Goal: Task Accomplishment & Management: Manage account settings

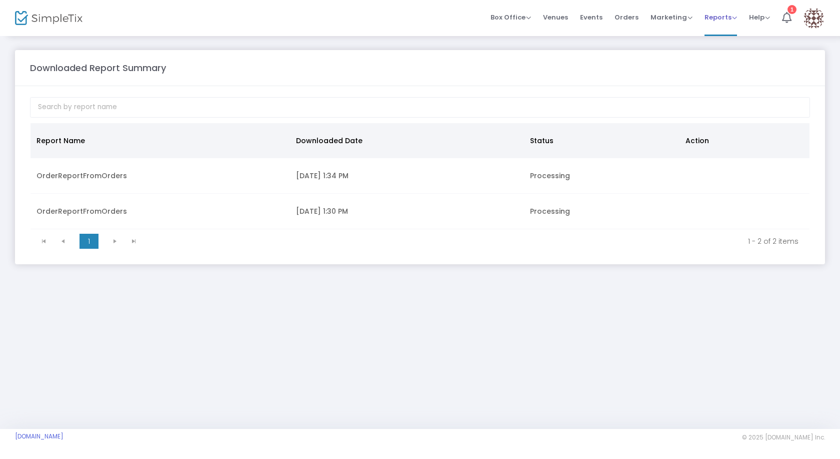
click at [713, 20] on link "Reports Analytics Sales Reports Download" at bounding box center [721, 18] width 33 height 36
click at [630, 14] on span "Orders" at bounding box center [627, 18] width 24 height 26
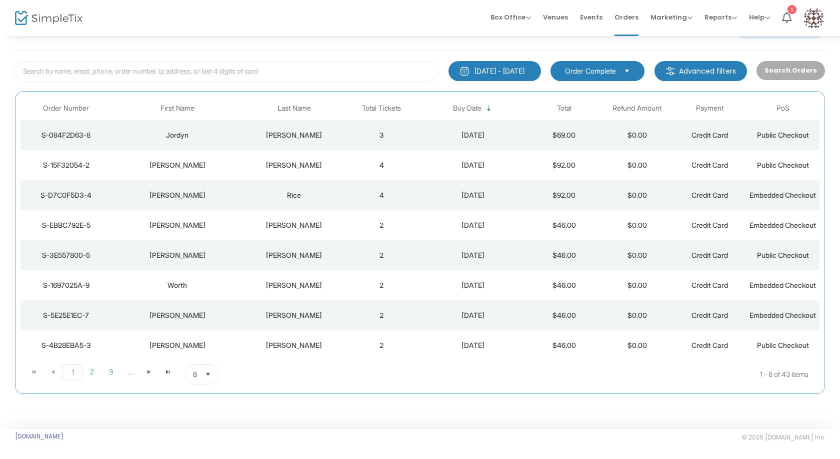
scroll to position [51, 0]
click at [167, 379] on span at bounding box center [168, 371] width 19 height 15
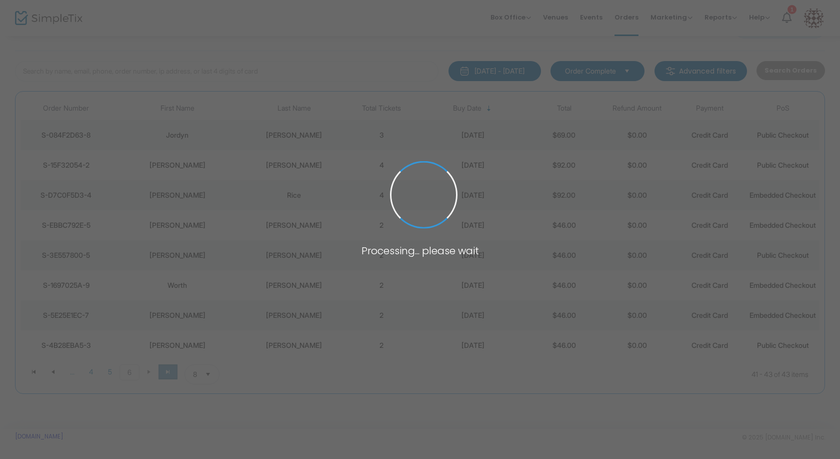
scroll to position [0, 0]
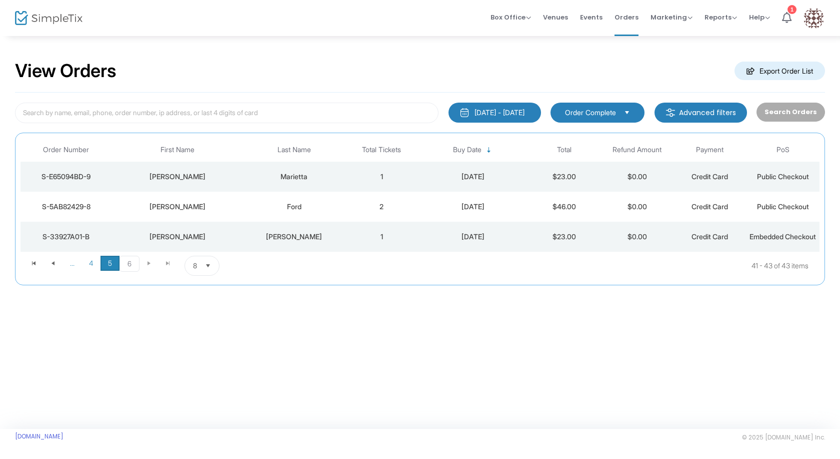
click at [111, 271] on span "5" at bounding box center [110, 263] width 19 height 15
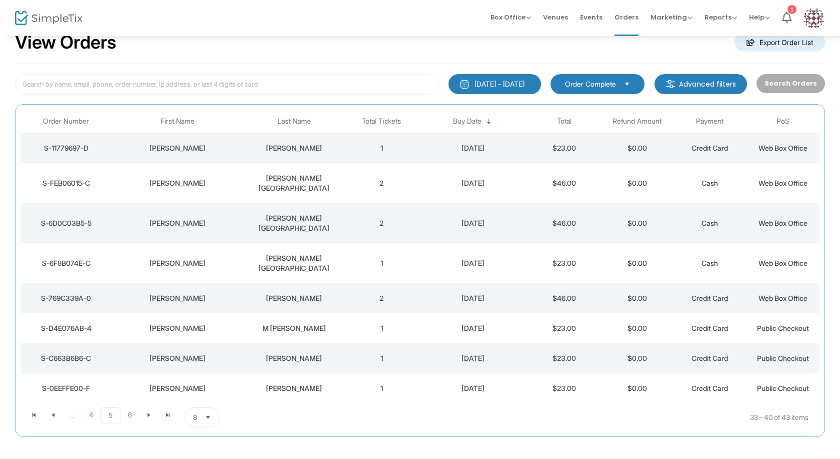
scroll to position [42, 0]
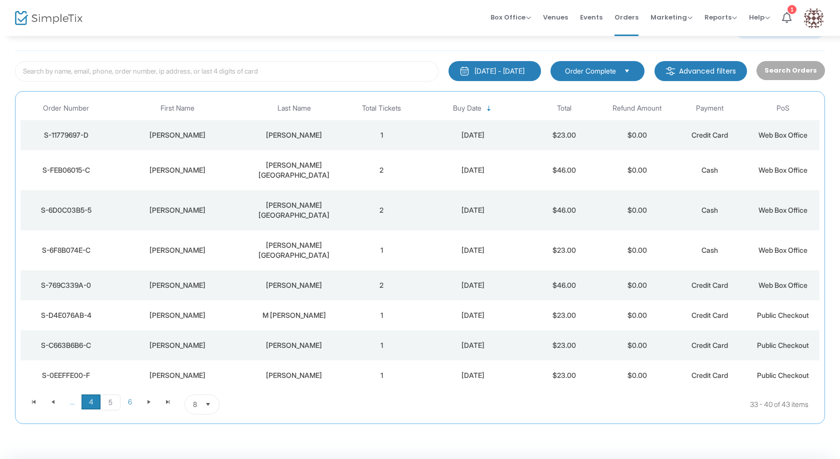
click at [94, 394] on span "4" at bounding box center [91, 401] width 19 height 15
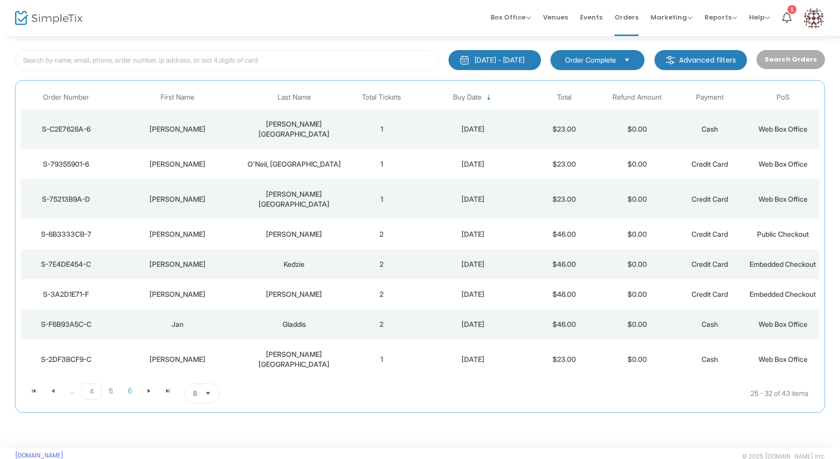
scroll to position [62, 0]
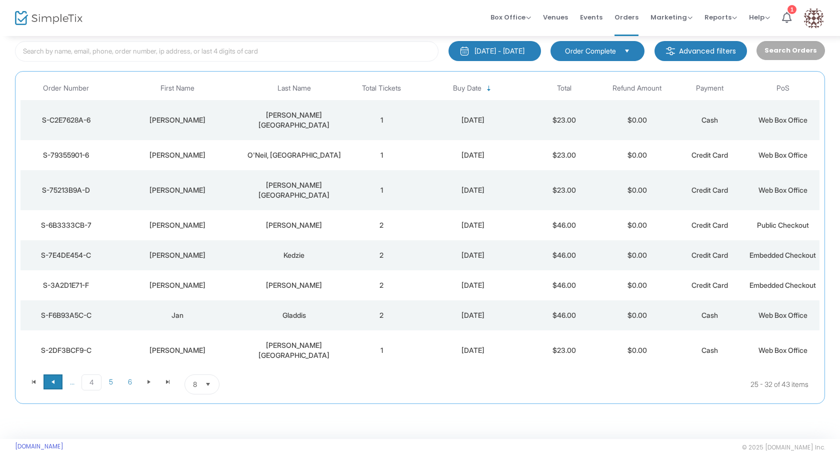
click at [50, 378] on span "Go to the previous page" at bounding box center [53, 382] width 8 height 8
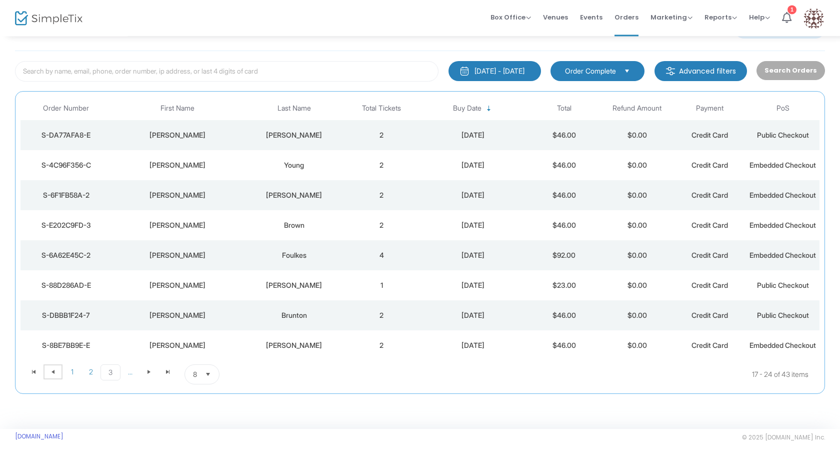
scroll to position [92, 0]
click at [56, 376] on span at bounding box center [53, 371] width 19 height 15
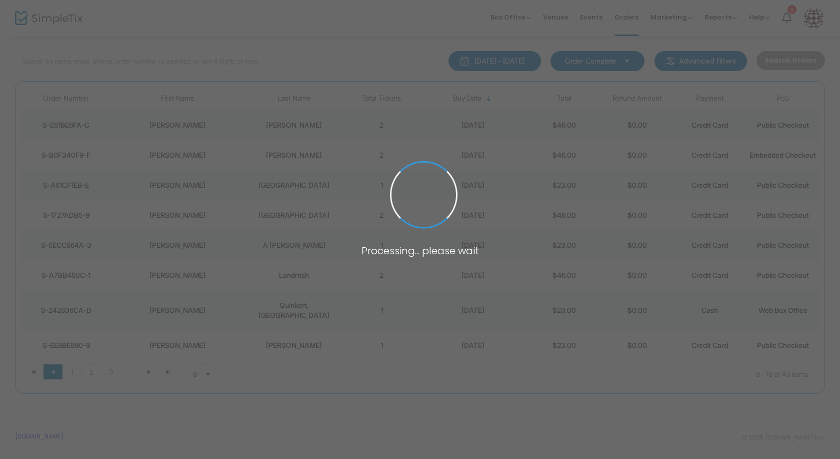
scroll to position [52, 0]
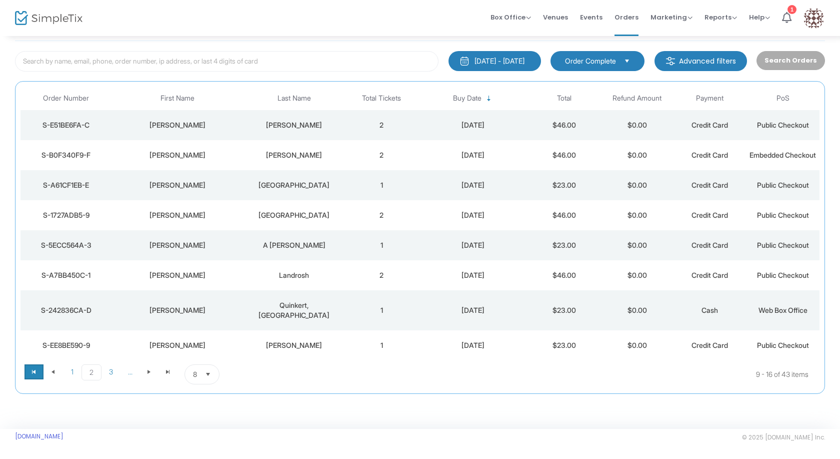
click at [36, 375] on span "Go to the first page" at bounding box center [34, 372] width 8 height 8
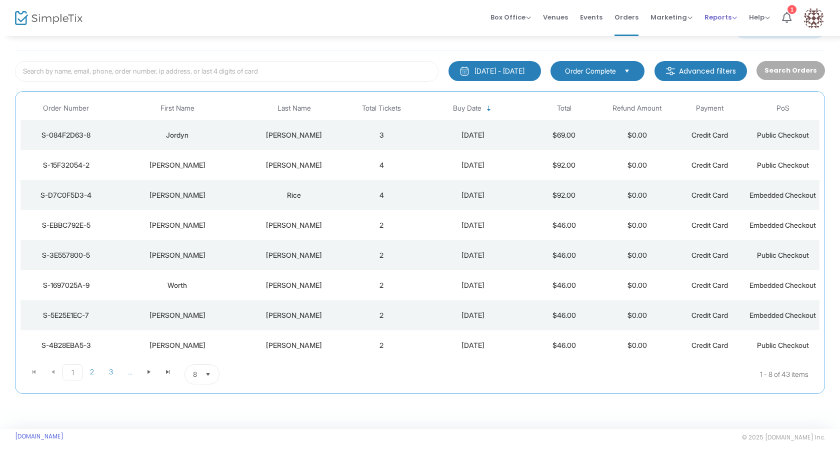
click at [723, 15] on span "Reports" at bounding box center [721, 18] width 33 height 10
click at [723, 45] on li "Sales Reports" at bounding box center [737, 46] width 65 height 20
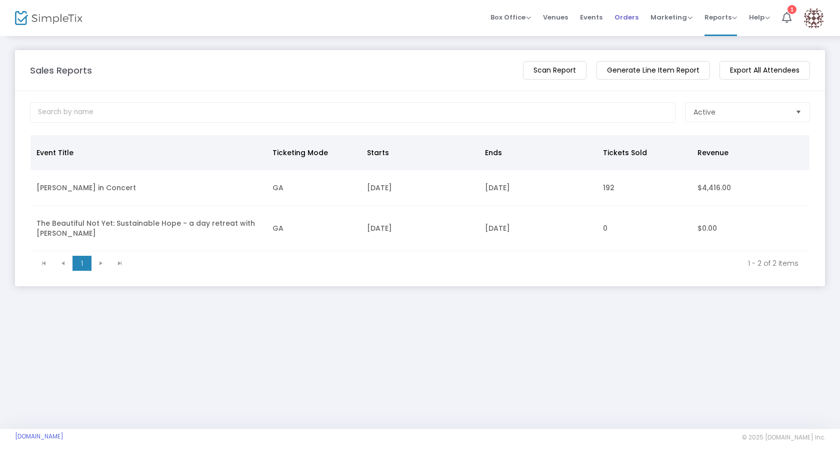
click at [626, 15] on span "Orders" at bounding box center [627, 18] width 24 height 26
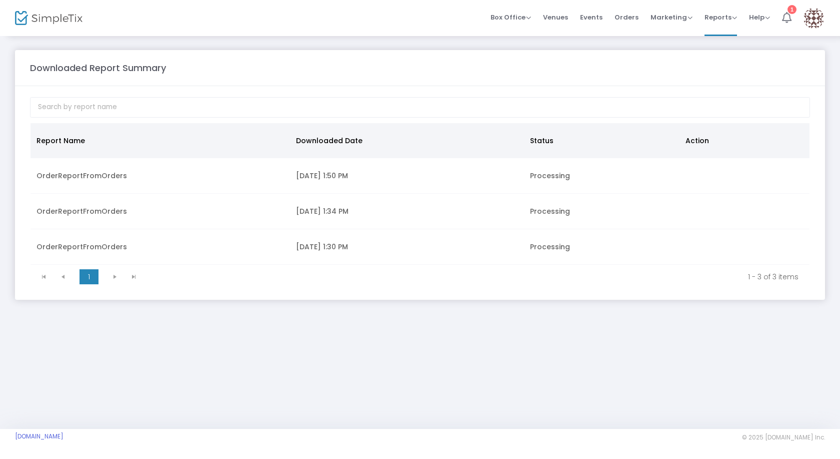
click at [795, 13] on li "1" at bounding box center [787, 18] width 22 height 36
click at [756, 20] on link "Help View Docs Contact Support" at bounding box center [759, 18] width 21 height 36
click at [757, 15] on span "Help" at bounding box center [759, 18] width 21 height 10
click at [776, 48] on li "Contact Support" at bounding box center [786, 46] width 74 height 20
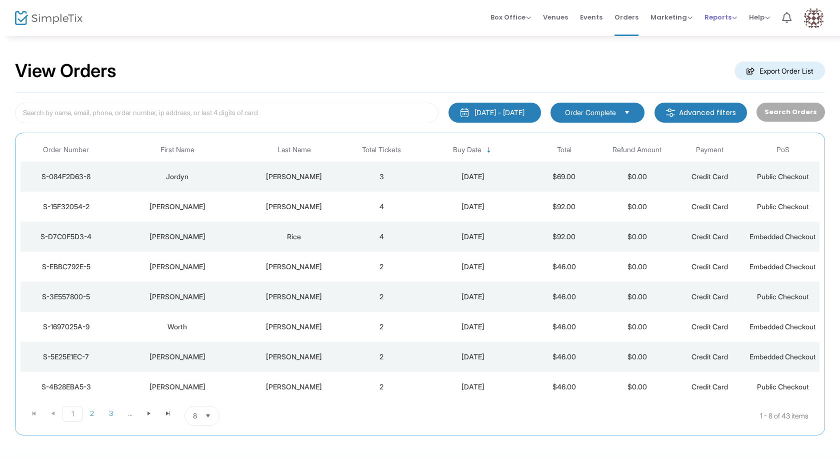
click at [717, 19] on link "Reports Analytics Sales Reports Download" at bounding box center [721, 18] width 33 height 36
click at [719, 16] on span "Reports" at bounding box center [721, 18] width 33 height 10
click at [728, 71] on li "Download" at bounding box center [737, 65] width 65 height 20
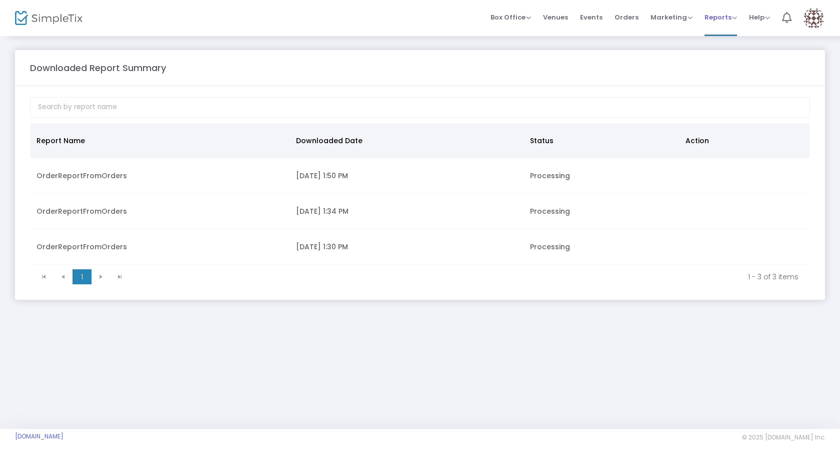
click at [721, 16] on span "Reports" at bounding box center [721, 18] width 33 height 10
click at [618, 15] on span "Orders" at bounding box center [627, 18] width 24 height 26
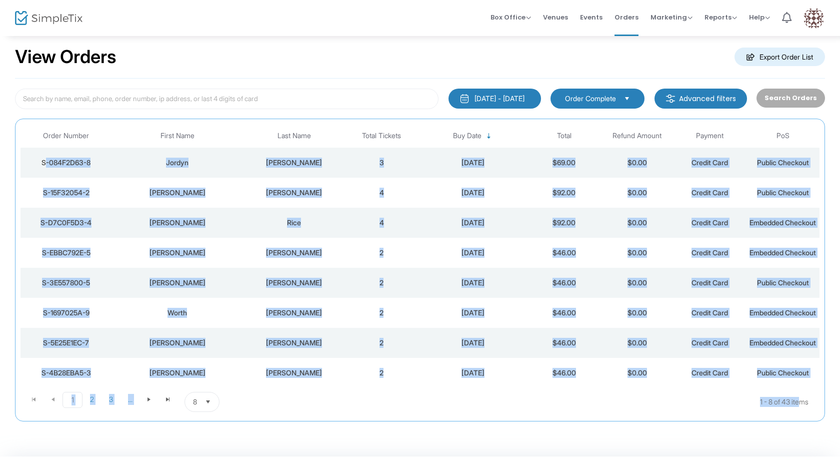
scroll to position [82, 0]
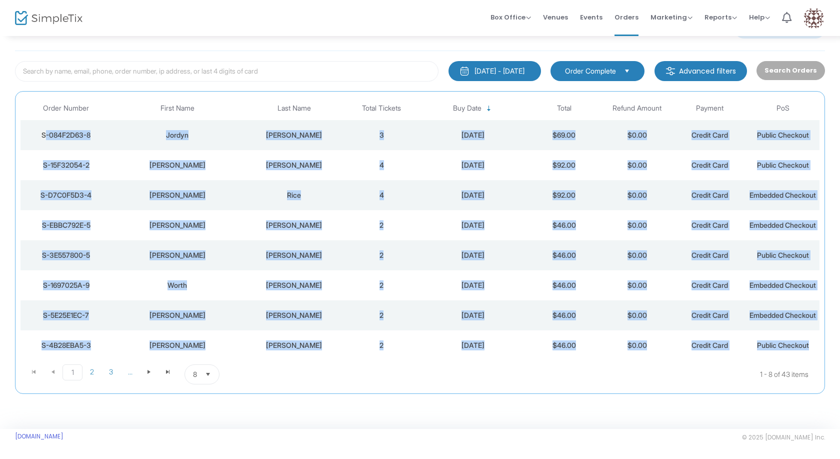
drag, startPoint x: 26, startPoint y: 166, endPoint x: 815, endPoint y: 354, distance: 811.5
click at [815, 354] on tbody "S-084F2D63-8 Jordyn Dowd 3 10/13/2025 $69.00 $0.00 Credit Card Public Checkout …" at bounding box center [420, 240] width 799 height 240
copy tbody "S-084F2D63-8 Jordyn Dowd 3 10/13/2025 $69.00 $0.00 Credit Card Public Checkout …"
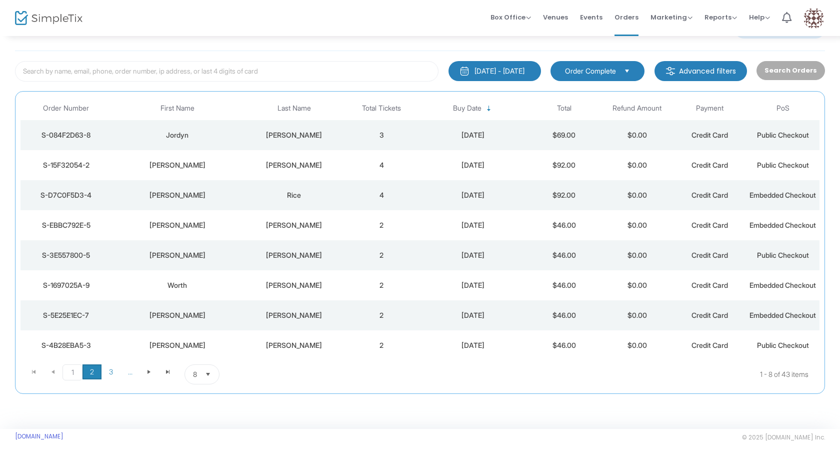
click at [91, 375] on span "2" at bounding box center [92, 371] width 19 height 15
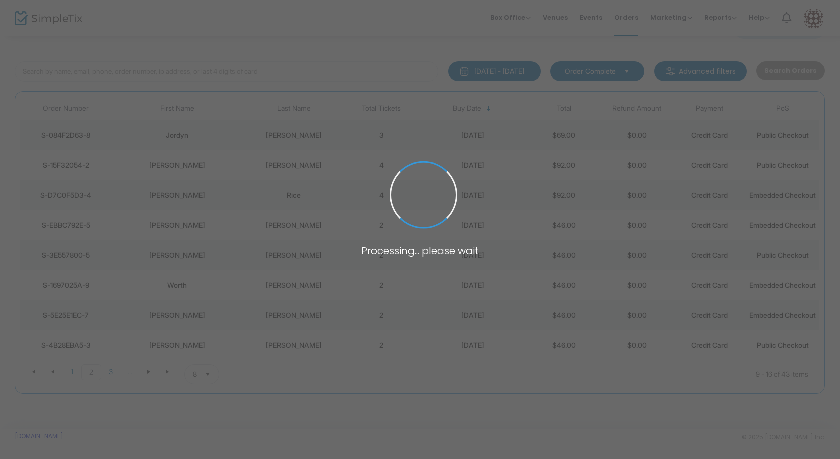
scroll to position [52, 0]
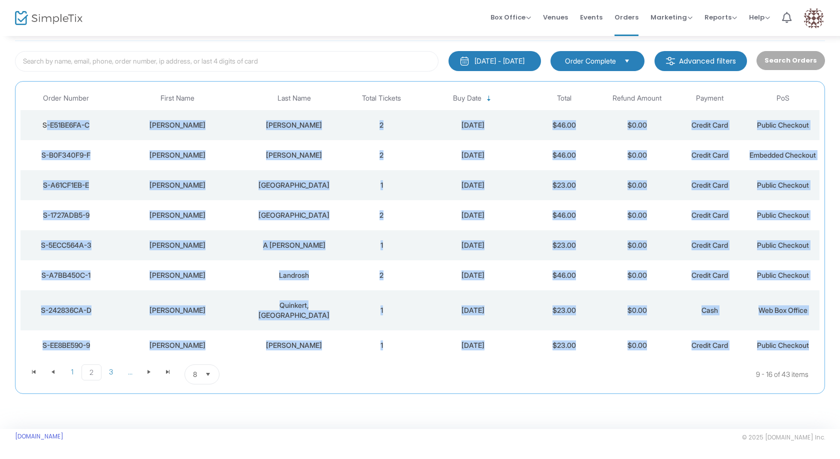
drag, startPoint x: 35, startPoint y: 120, endPoint x: 812, endPoint y: 352, distance: 811.0
click at [812, 352] on tbody "S-E51BE6FA-C Jill Dombrowski 2 10/4/2025 $46.00 $0.00 Credit Card Public Checko…" at bounding box center [420, 235] width 799 height 250
copy tbody "S-E51BE6FA-C Jill Dombrowski 2 10/4/2025 $46.00 $0.00 Credit Card Public Checko…"
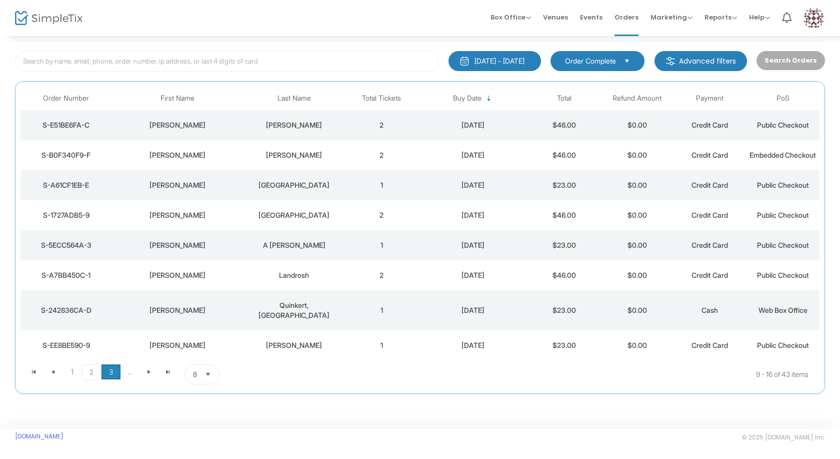
click at [117, 377] on span "3" at bounding box center [111, 371] width 19 height 15
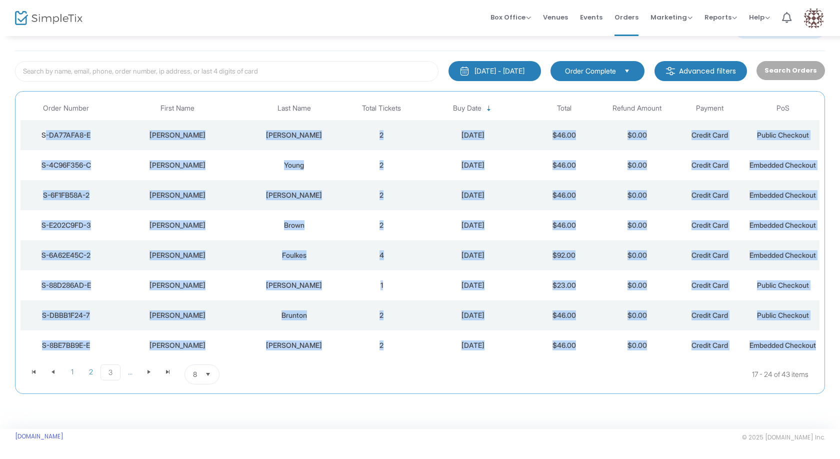
drag, startPoint x: 37, startPoint y: 122, endPoint x: 810, endPoint y: 389, distance: 818.6
click at [109, 140] on div "S-DA77AFA8-E" at bounding box center [66, 135] width 86 height 10
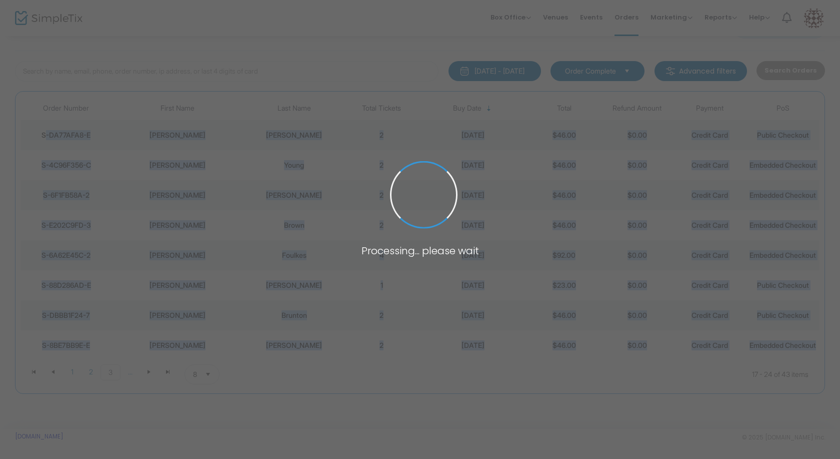
copy tbody "S-DA77AFA8-E Susan Decker 2 9/30/2025 $46.00 $0.00 Credit Card Public Checkout …"
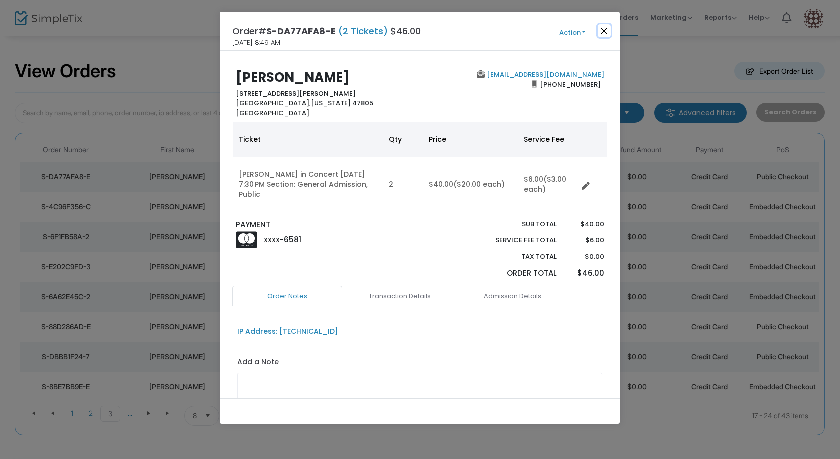
click at [607, 32] on button "Close" at bounding box center [604, 30] width 13 height 13
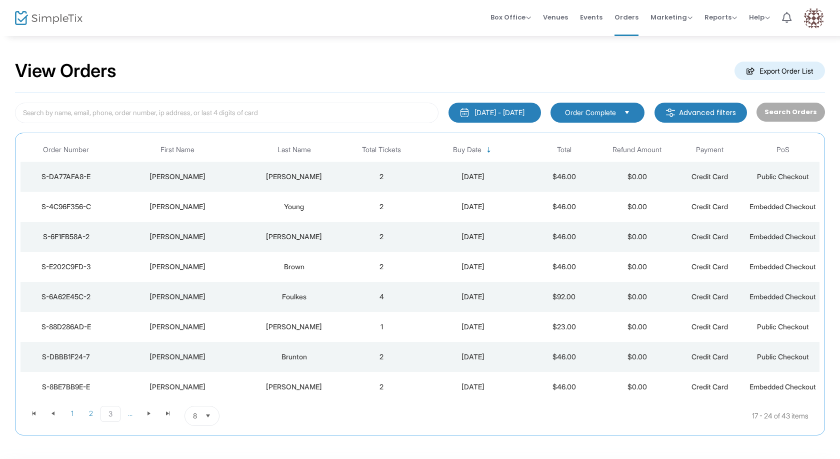
scroll to position [92, 0]
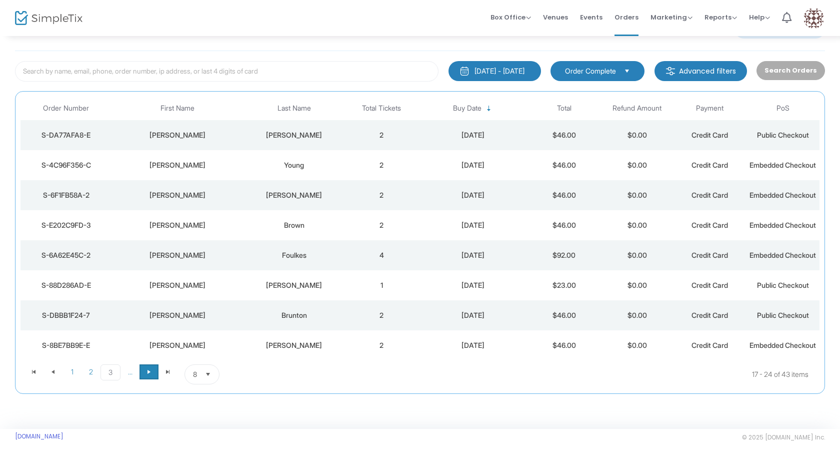
click at [149, 377] on span at bounding box center [149, 371] width 19 height 15
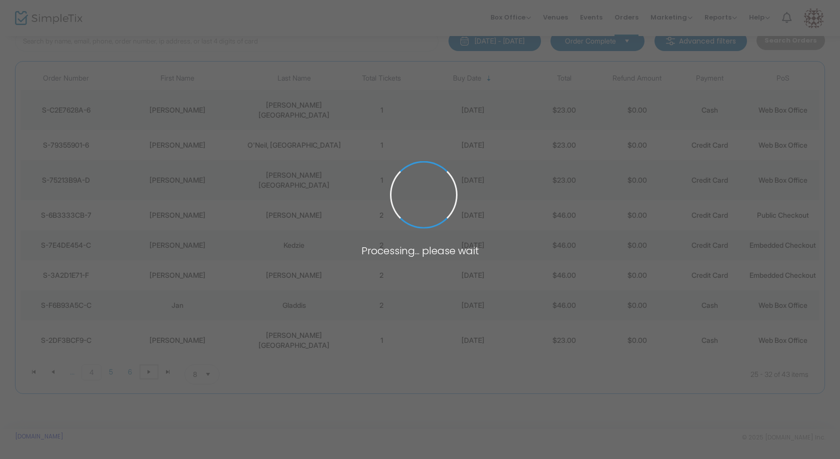
scroll to position [62, 0]
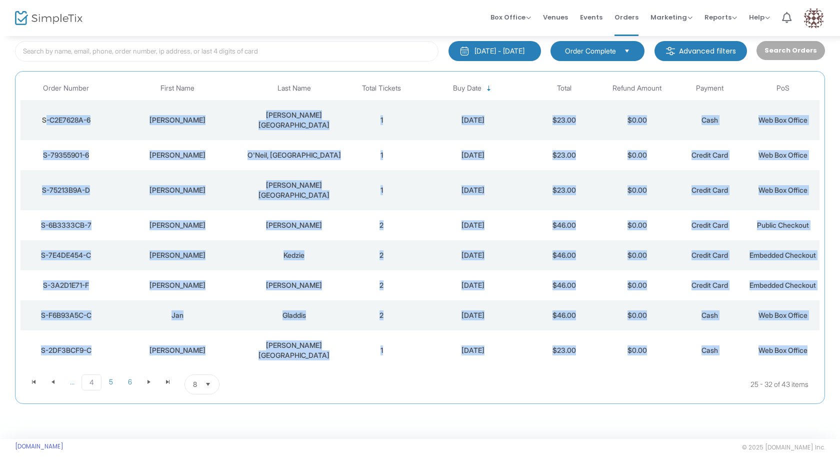
drag, startPoint x: 269, startPoint y: 159, endPoint x: 817, endPoint y: 352, distance: 581.0
click at [817, 352] on tbody "S-C2E7628A-6 Terri Boland, SP 1 9/24/2025 $23.00 $0.00 Cash Web Box Office S-79…" at bounding box center [420, 235] width 799 height 270
copy tbody "S-C2E7628A-6 Terri Boland, SP 1 9/24/2025 $23.00 $0.00 Cash Web Box Office S-79…"
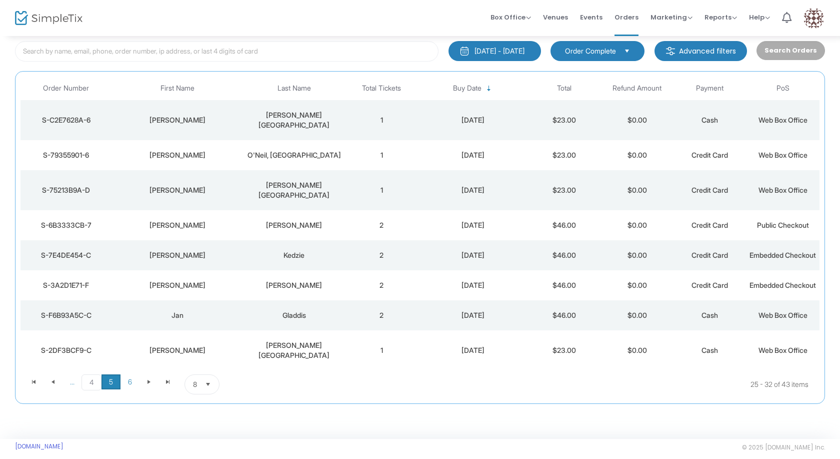
click at [115, 378] on span "5" at bounding box center [111, 381] width 19 height 15
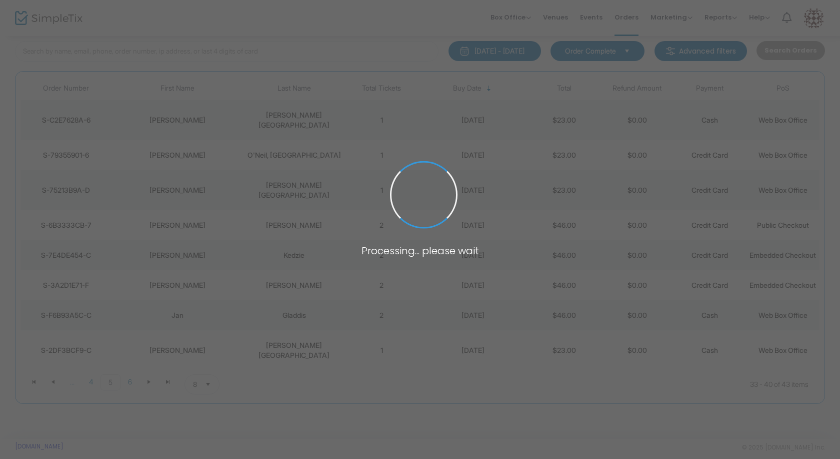
scroll to position [42, 0]
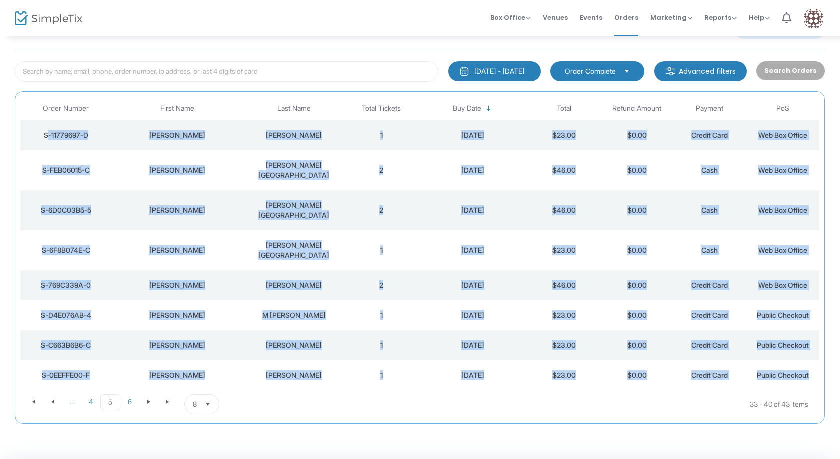
drag, startPoint x: 32, startPoint y: 130, endPoint x: 826, endPoint y: 347, distance: 824.2
click at [820, 347] on div "S-11779697-D Rosemary Nudd 1 9/23/2025 $23.00 $0.00 Credit Card Web Box Office …" at bounding box center [420, 255] width 799 height 270
copy tbody "S-11779697-D Rosemary Nudd 1 9/23/2025 $23.00 $0.00 Credit Card Web Box Office …"
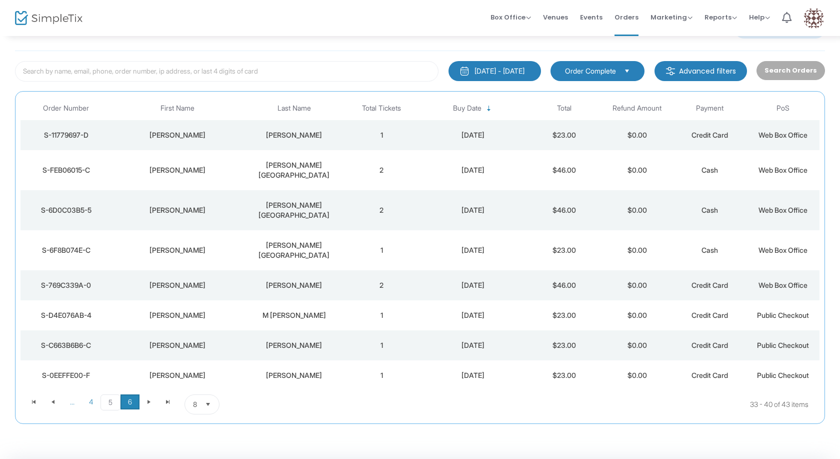
click at [132, 394] on span "6" at bounding box center [130, 401] width 19 height 15
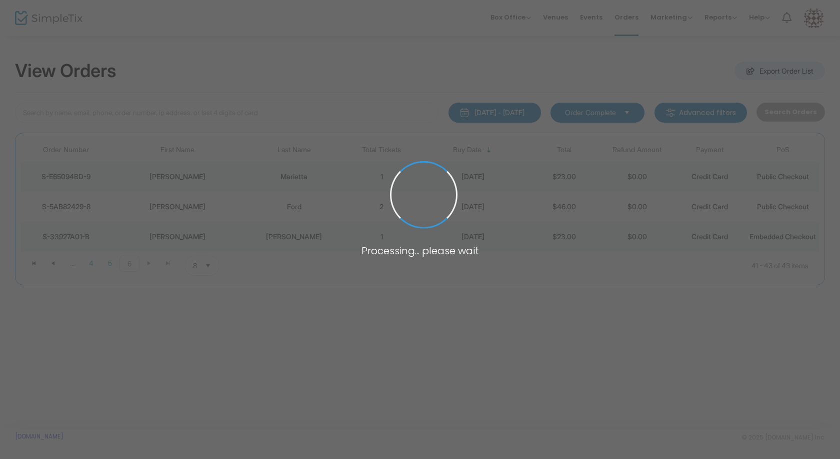
scroll to position [0, 0]
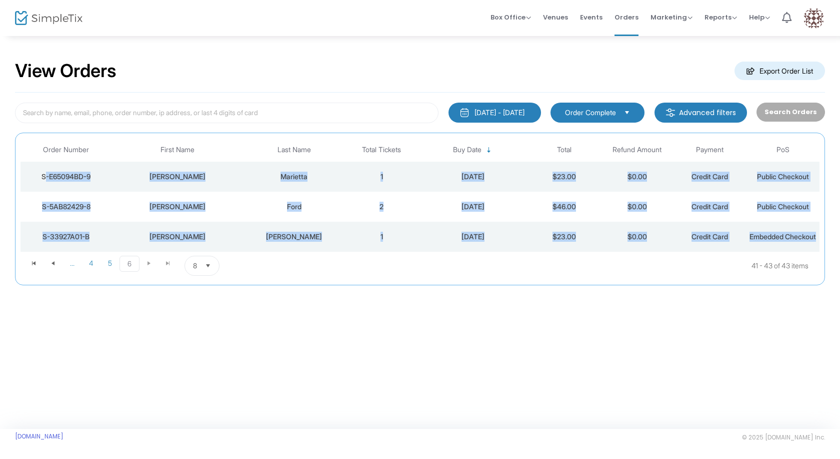
drag, startPoint x: 26, startPoint y: 173, endPoint x: 801, endPoint y: 252, distance: 779.4
click at [109, 182] on div "S-E65094BD-9" at bounding box center [66, 177] width 86 height 10
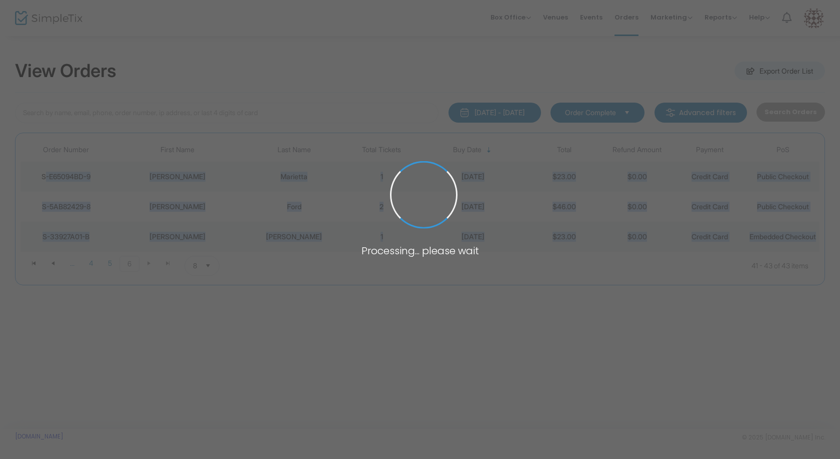
copy tbody "S-E65094BD-9 Roberta Marietta 1 9/15/2025 $23.00 $0.00 Credit Card Public Check…"
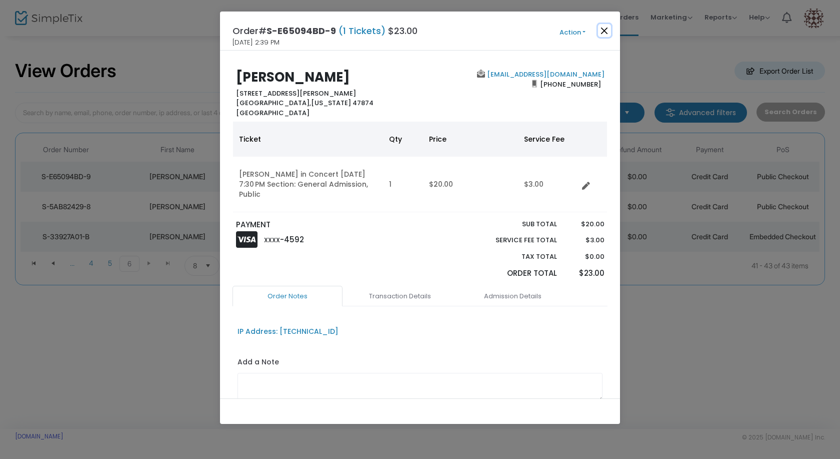
click at [607, 32] on button "Close" at bounding box center [604, 30] width 13 height 13
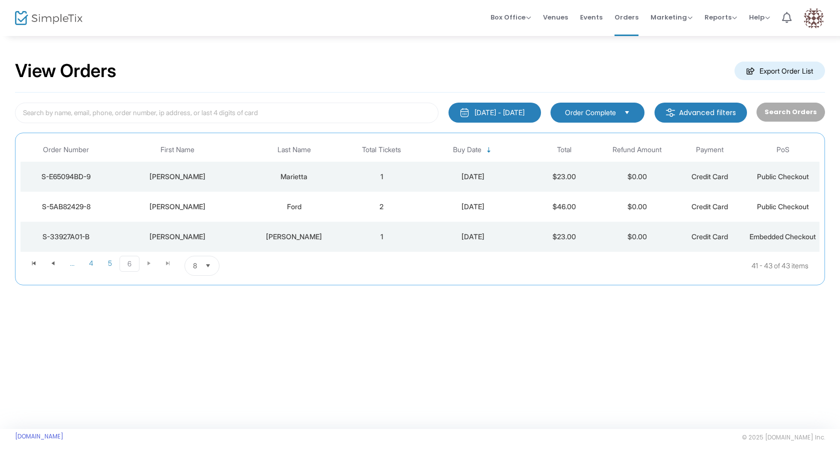
click at [150, 276] on kendo-pager-next-buttons at bounding box center [159, 266] width 38 height 20
click at [211, 274] on span "Select" at bounding box center [208, 266] width 17 height 17
click at [213, 361] on li "100" at bounding box center [202, 356] width 35 height 20
